Goal: Check status: Check status

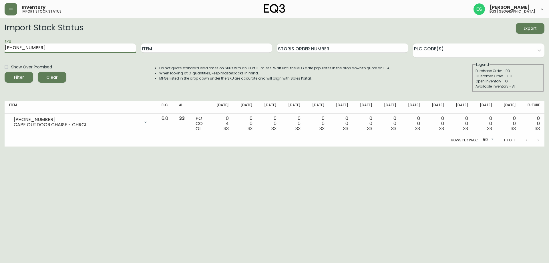
drag, startPoint x: 84, startPoint y: 49, endPoint x: 0, endPoint y: 44, distance: 84.0
click at [0, 44] on main "Import Stock Status Export SKU [PHONE_NUMBER] Item Storis Order Number PLC Code…" at bounding box center [274, 82] width 549 height 128
paste input "[PHONE_NUMBER]"
type input "[PHONE_NUMBER]"
click at [5, 72] on button "Filter" at bounding box center [19, 77] width 29 height 11
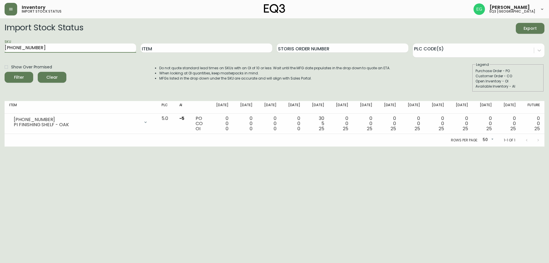
drag, startPoint x: 40, startPoint y: 45, endPoint x: 0, endPoint y: 29, distance: 42.8
click at [0, 29] on main "Import Stock Status Export SKU [PHONE_NUMBER] Item Storis Order Number PLC Code…" at bounding box center [274, 82] width 549 height 128
paste input "[PHONE_NUMBER]"
type input "[PHONE_NUMBER]"
click at [5, 72] on button "Filter" at bounding box center [19, 77] width 29 height 11
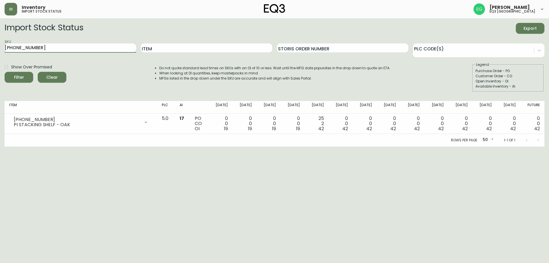
drag, startPoint x: 1, startPoint y: 47, endPoint x: 0, endPoint y: 40, distance: 6.6
click at [0, 40] on main "Import Stock Status Export SKU [PHONE_NUMBER] Item Storis Order Number PLC Code…" at bounding box center [274, 82] width 549 height 128
paste input "[PHONE_NUMBER]"
type input "[PHONE_NUMBER]"
click at [5, 72] on button "Filter" at bounding box center [19, 77] width 29 height 11
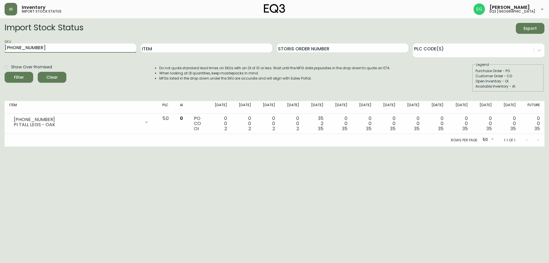
drag, startPoint x: 0, startPoint y: 27, endPoint x: 0, endPoint y: 23, distance: 4.3
click at [0, 23] on main "Import Stock Status Export SKU [PHONE_NUMBER] Item Storis Order Number PLC Code…" at bounding box center [274, 82] width 549 height 128
paste input "[PHONE_NUMBER]"
type input "[PHONE_NUMBER]"
click at [5, 72] on button "Filter" at bounding box center [19, 77] width 29 height 11
